Goal: Task Accomplishment & Management: Use online tool/utility

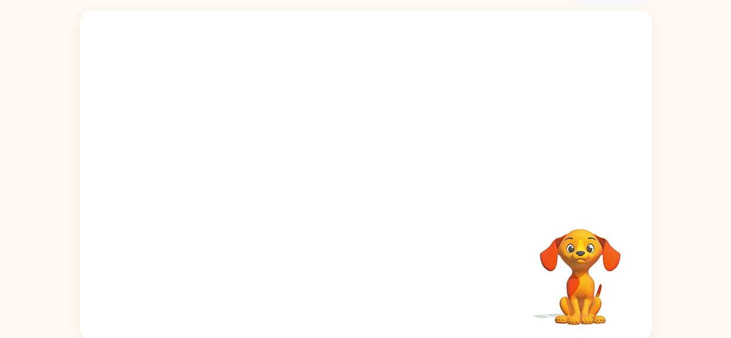
scroll to position [66, 0]
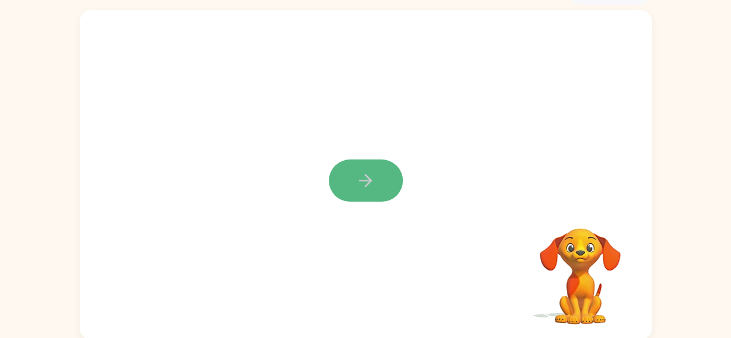
click at [379, 185] on button "button" at bounding box center [366, 181] width 74 height 42
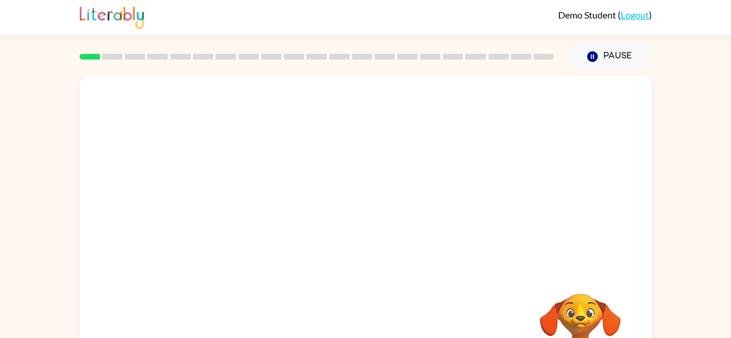
scroll to position [0, 0]
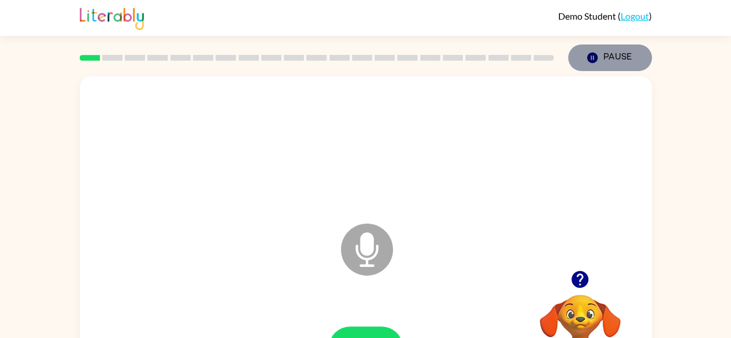
click at [600, 57] on button "Pause Pause" at bounding box center [610, 58] width 84 height 27
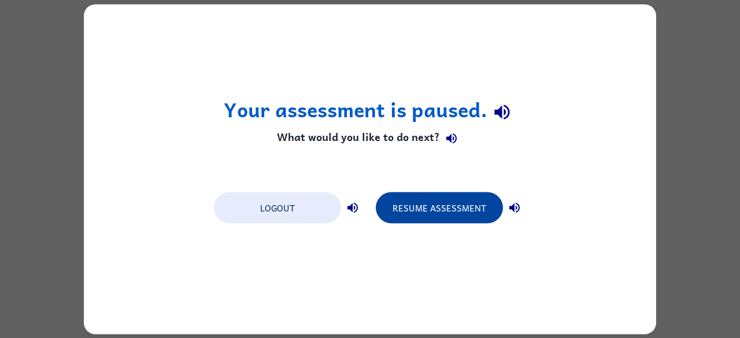
click at [461, 204] on button "Resume Assessment" at bounding box center [439, 207] width 127 height 31
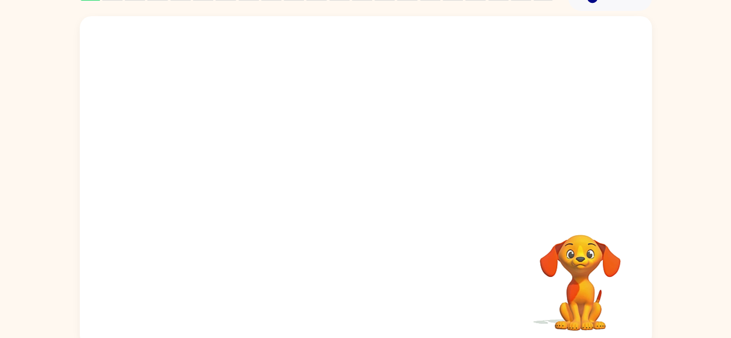
scroll to position [68, 0]
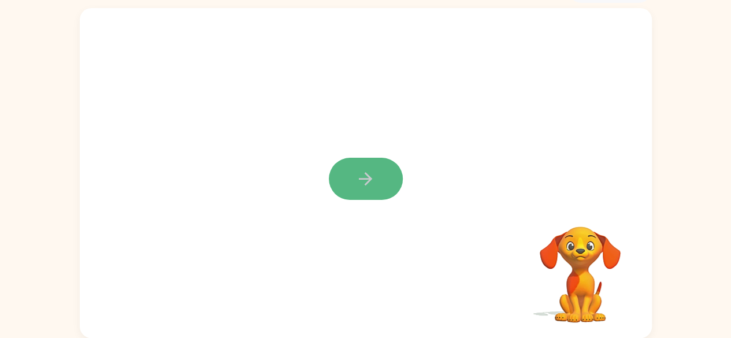
click at [360, 184] on icon "button" at bounding box center [366, 179] width 20 height 20
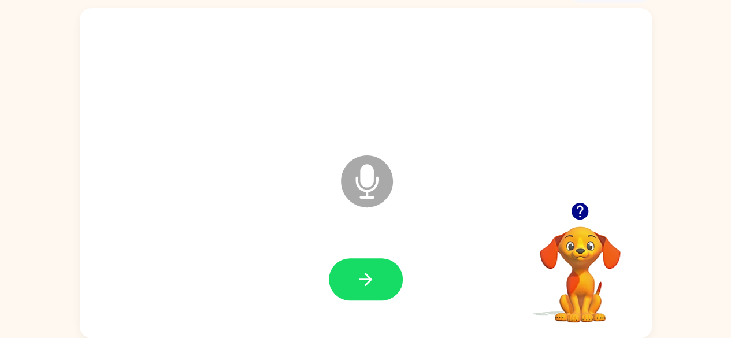
click at [368, 187] on icon at bounding box center [367, 182] width 52 height 52
click at [360, 168] on icon at bounding box center [367, 182] width 52 height 52
click at [578, 213] on icon "button" at bounding box center [580, 211] width 17 height 17
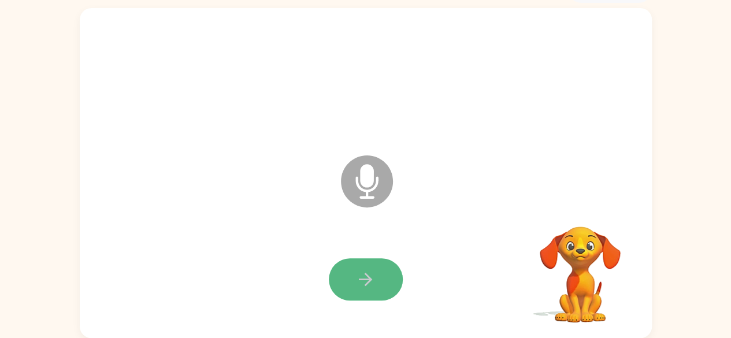
click at [373, 286] on icon "button" at bounding box center [366, 279] width 20 height 20
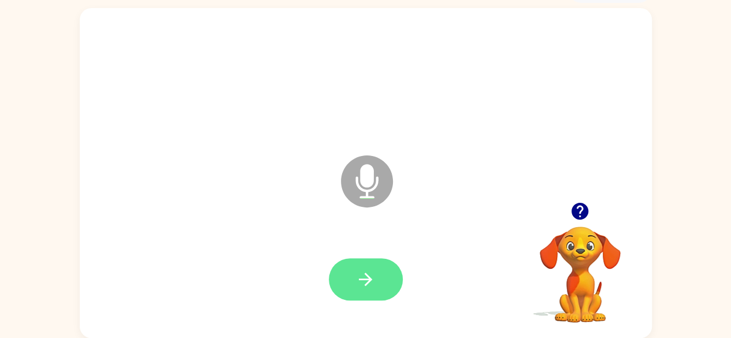
click at [376, 271] on button "button" at bounding box center [366, 279] width 74 height 42
click at [372, 271] on icon "button" at bounding box center [366, 279] width 20 height 20
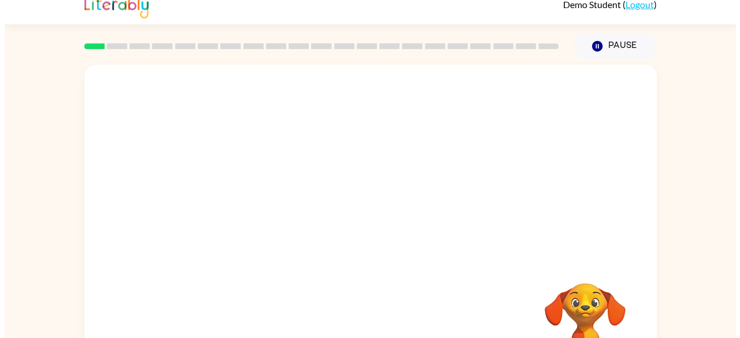
scroll to position [0, 0]
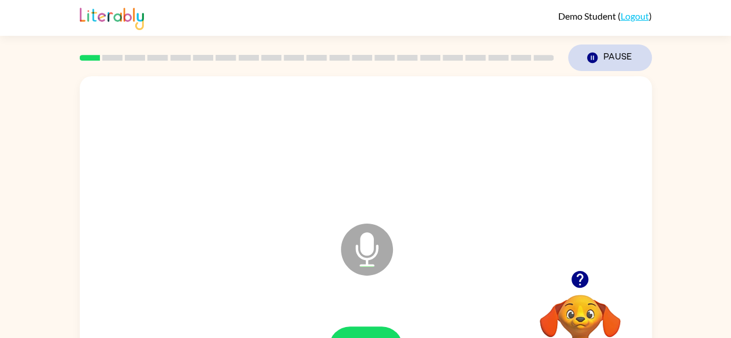
click at [617, 57] on button "Pause Pause" at bounding box center [610, 58] width 84 height 27
